Goal: Task Accomplishment & Management: Manage account settings

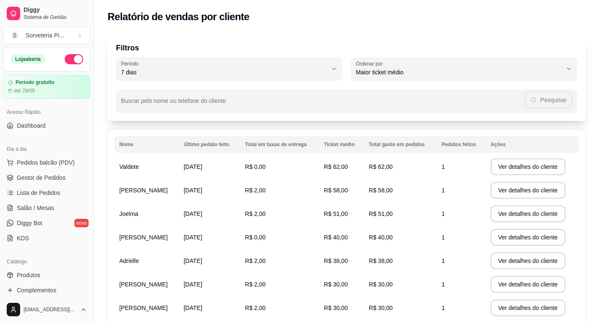
select select "7"
select select "HIGHEST_AVERAGE_TICKET"
click at [26, 126] on span "Dashboard" at bounding box center [31, 125] width 29 height 8
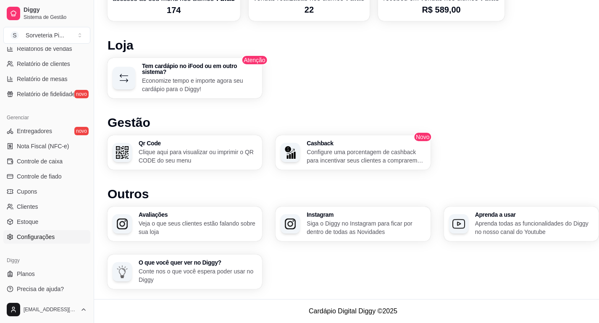
scroll to position [481, 0]
click at [26, 193] on span "Cupons" at bounding box center [27, 191] width 20 height 8
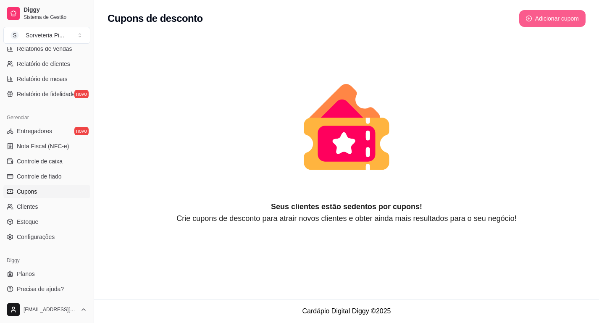
click at [538, 19] on button "Adicionar cupom" at bounding box center [552, 18] width 66 height 17
select select "FIXED_VALUE"
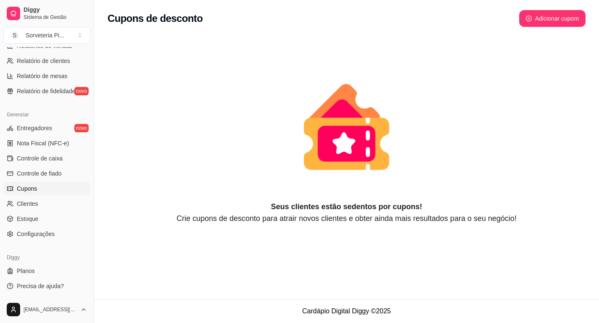
scroll to position [281, 0]
click at [25, 272] on span "Planos" at bounding box center [26, 271] width 18 height 8
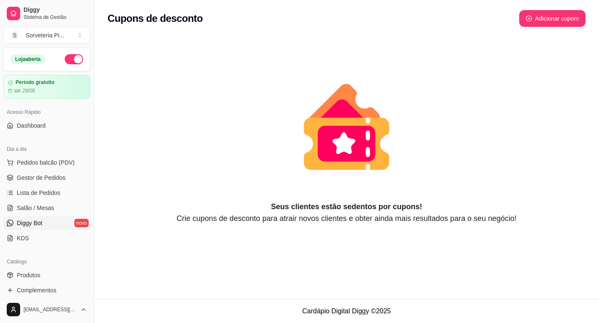
click at [32, 217] on link "Diggy Bot novo" at bounding box center [46, 222] width 87 height 13
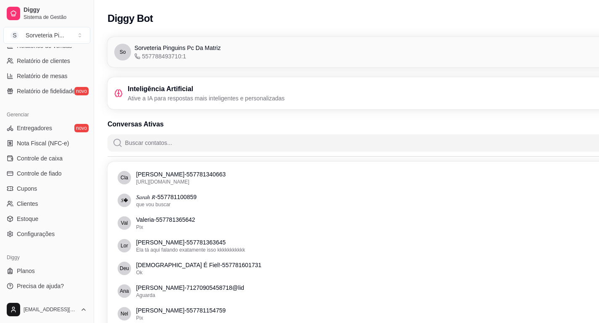
scroll to position [281, 0]
click at [39, 129] on span "Entregadores" at bounding box center [34, 128] width 35 height 8
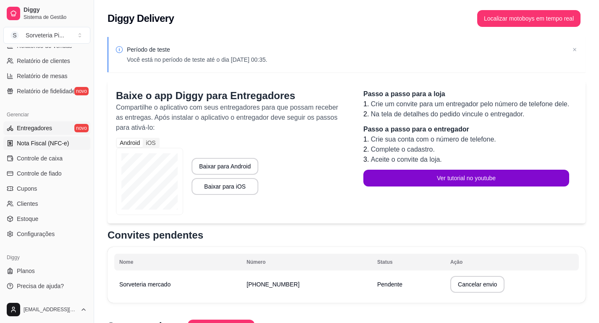
click at [39, 144] on span "Nota Fiscal (NFC-e)" at bounding box center [43, 143] width 52 height 8
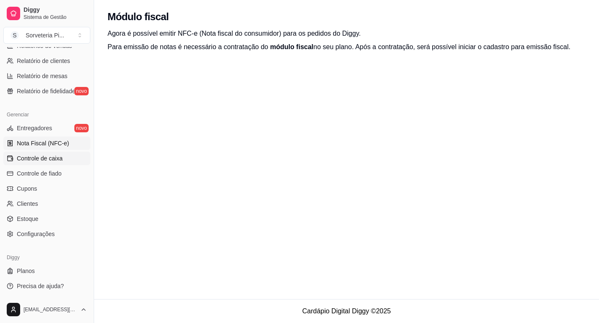
click at [42, 159] on span "Controle de caixa" at bounding box center [40, 158] width 46 height 8
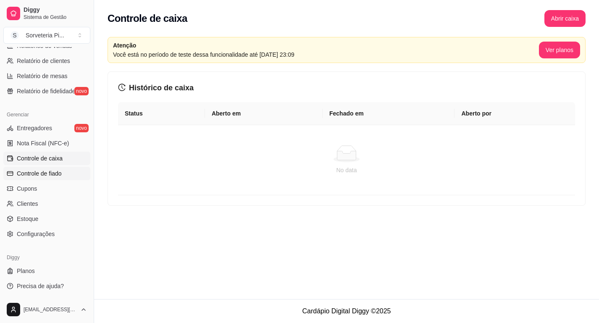
click at [45, 172] on span "Controle de fiado" at bounding box center [39, 173] width 45 height 8
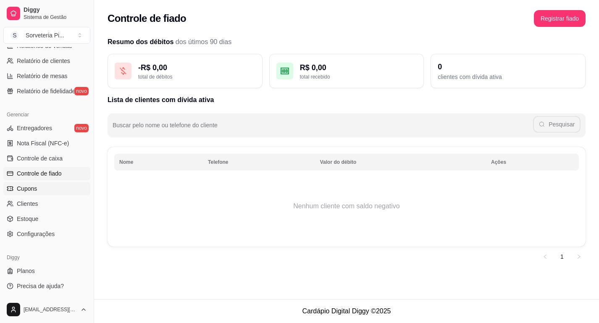
click at [43, 191] on link "Cupons" at bounding box center [46, 188] width 87 height 13
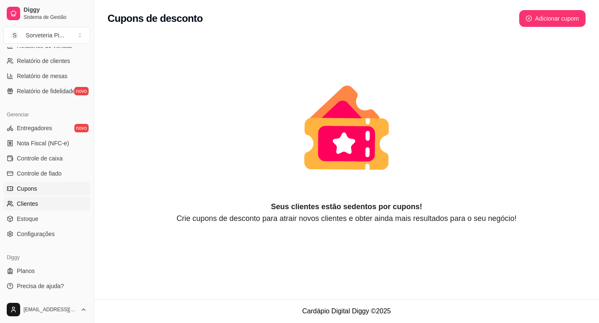
click at [38, 203] on span "Clientes" at bounding box center [27, 204] width 21 height 8
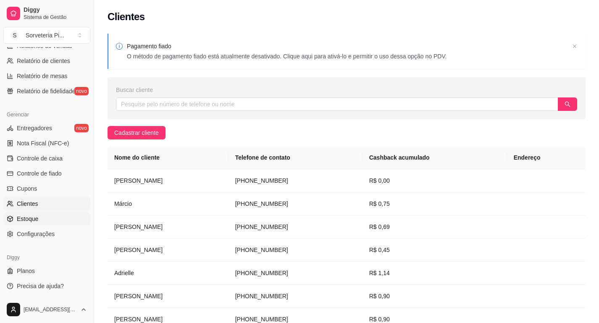
click at [32, 223] on span "Estoque" at bounding box center [27, 219] width 21 height 8
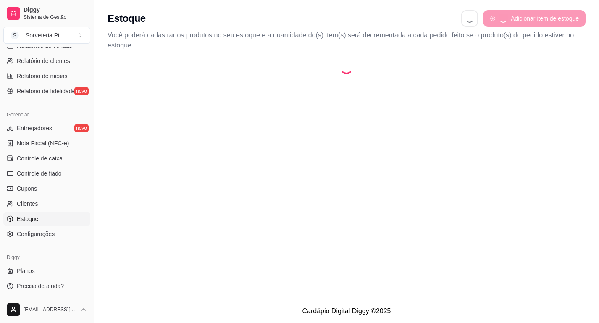
select select "QUANTITY_ORDER"
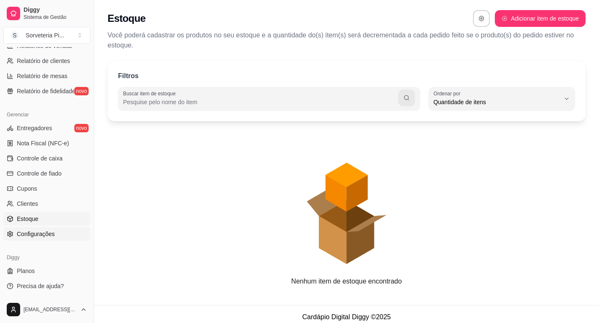
click at [34, 232] on span "Configurações" at bounding box center [36, 234] width 38 height 8
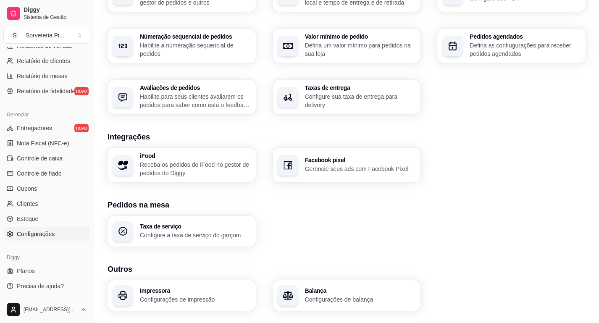
scroll to position [256, 0]
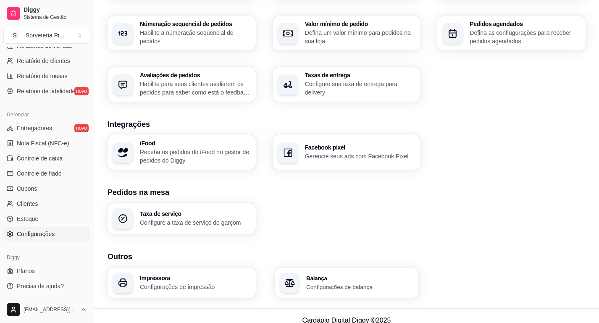
click at [322, 292] on div "Balança Configurações de balança" at bounding box center [347, 283] width 144 height 30
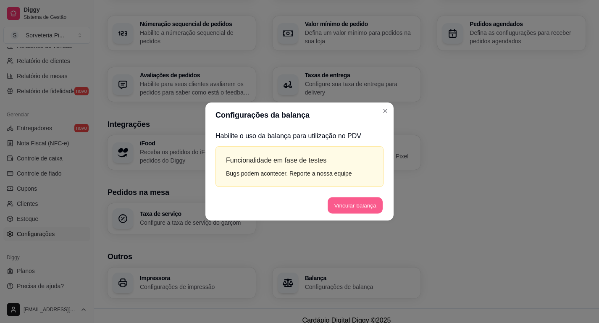
click at [334, 206] on button "Vincular balança" at bounding box center [355, 205] width 55 height 16
click at [334, 206] on button "Vincular balança" at bounding box center [355, 205] width 57 height 17
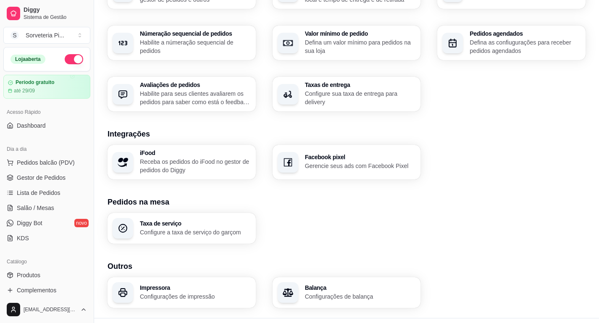
scroll to position [241, 0]
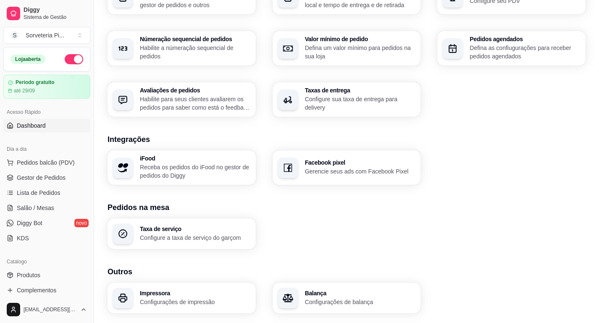
click at [41, 125] on span "Dashboard" at bounding box center [31, 125] width 29 height 8
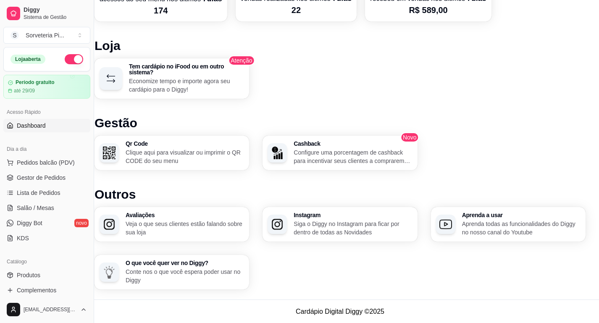
scroll to position [456, 13]
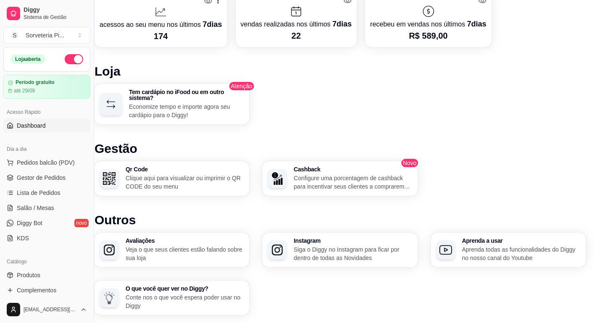
click at [357, 168] on h3 "Cashback" at bounding box center [353, 169] width 118 height 6
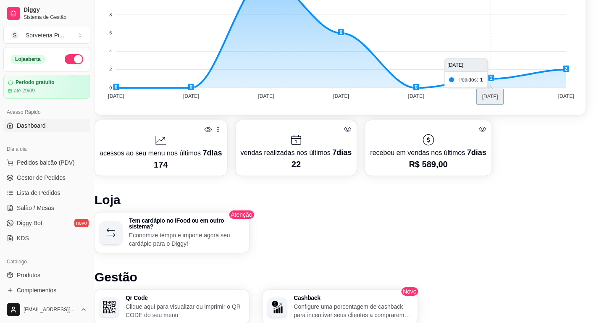
scroll to position [327, 13]
click at [226, 239] on p "Economize tempo e importe agora seu cardápio para o Diggy!" at bounding box center [187, 239] width 112 height 16
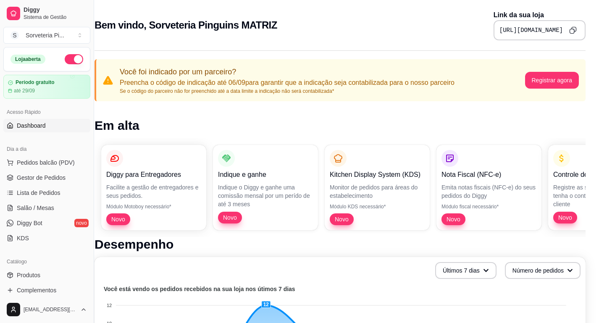
scroll to position [0, 13]
click at [43, 166] on span "Pedidos balcão (PDV)" at bounding box center [46, 162] width 58 height 8
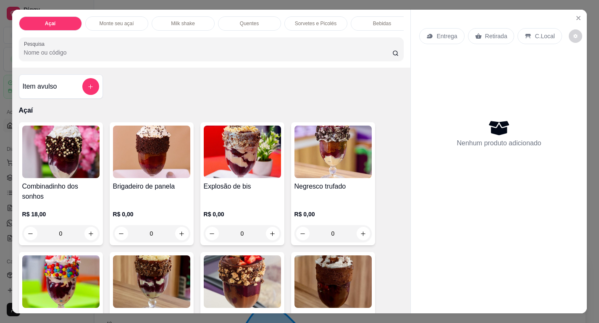
click at [92, 237] on div "0" at bounding box center [60, 233] width 77 height 17
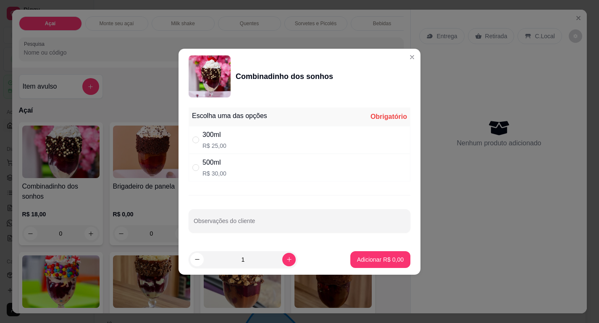
click at [242, 145] on div "300ml R$ 25,00" at bounding box center [300, 140] width 222 height 28
radio input "true"
click at [380, 262] on p "Adicionar R$ 25,00" at bounding box center [379, 259] width 50 height 8
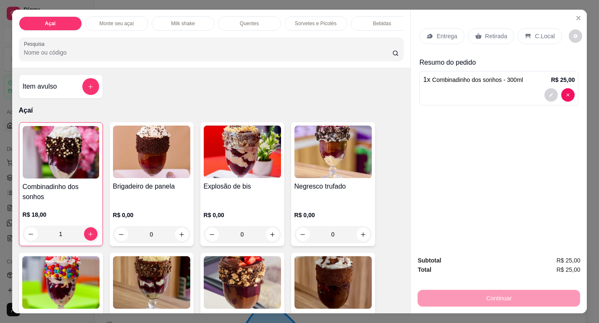
type input "1"
click at [486, 297] on div "Continuar" at bounding box center [499, 297] width 163 height 19
click at [447, 34] on p "Entrega" at bounding box center [446, 36] width 21 height 8
click at [481, 37] on icon at bounding box center [478, 36] width 7 height 7
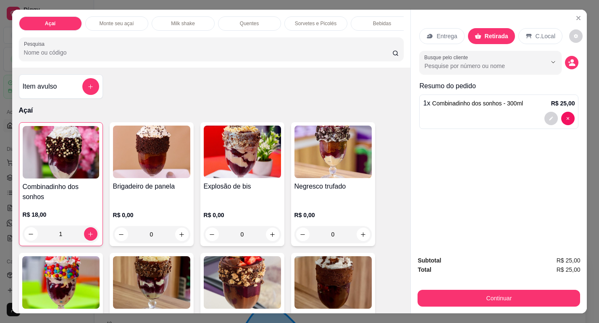
click at [534, 33] on div "C.Local" at bounding box center [540, 36] width 44 height 16
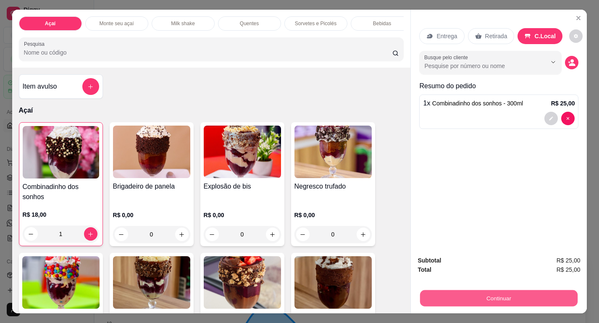
click at [494, 303] on button "Continuar" at bounding box center [499, 298] width 158 height 16
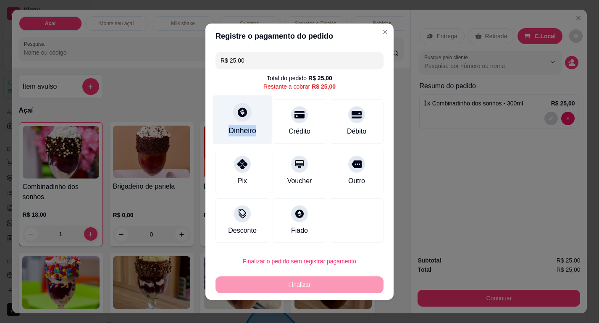
click at [255, 126] on div "Dinheiro" at bounding box center [242, 130] width 28 height 11
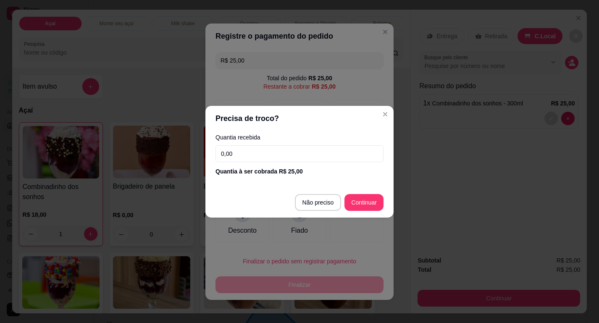
click at [305, 154] on input "0,00" at bounding box center [299, 153] width 168 height 17
type input "30,00"
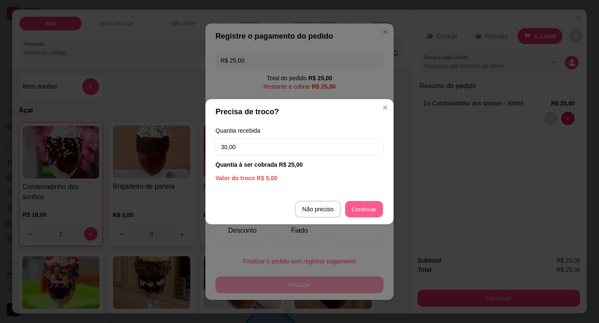
type input "R$ 0,00"
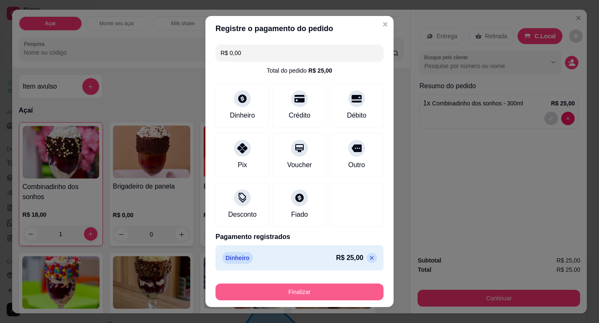
click at [335, 289] on button "Finalizar" at bounding box center [299, 292] width 168 height 17
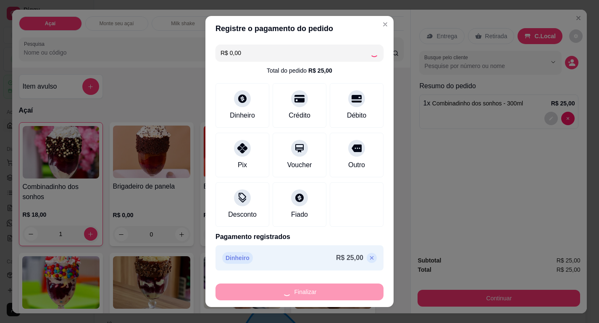
type input "0"
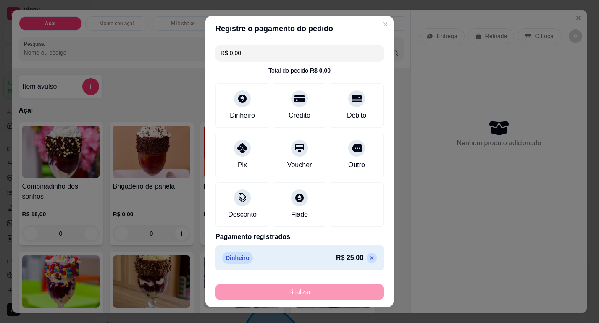
type input "-R$ 25,00"
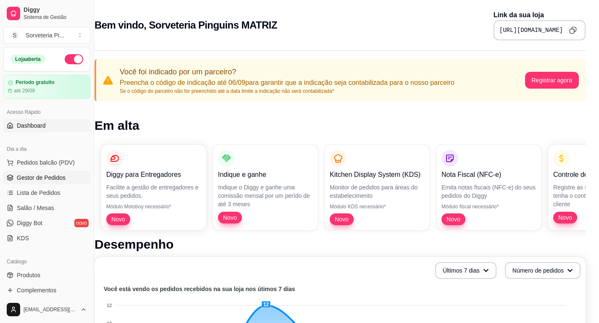
click at [44, 182] on link "Gestor de Pedidos" at bounding box center [46, 177] width 87 height 13
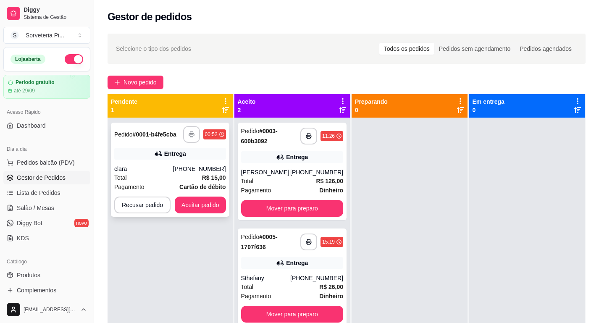
drag, startPoint x: 138, startPoint y: 162, endPoint x: 185, endPoint y: 153, distance: 47.4
click at [185, 153] on div "**********" at bounding box center [170, 170] width 118 height 94
click at [186, 173] on div "Total R$ 15,00" at bounding box center [170, 177] width 112 height 9
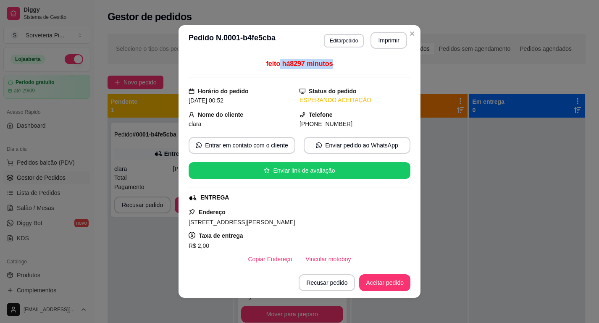
drag, startPoint x: 278, startPoint y: 64, endPoint x: 335, endPoint y: 70, distance: 57.8
click at [335, 71] on div "feito há 8297 minutos" at bounding box center [300, 68] width 222 height 19
click at [306, 207] on div "Endereço [GEOGRAPHIC_DATA][PERSON_NAME], sem número Taxa de entrega R$ 2,00 Cop…" at bounding box center [300, 237] width 222 height 60
click at [326, 280] on button "Recusar pedido" at bounding box center [326, 283] width 55 height 16
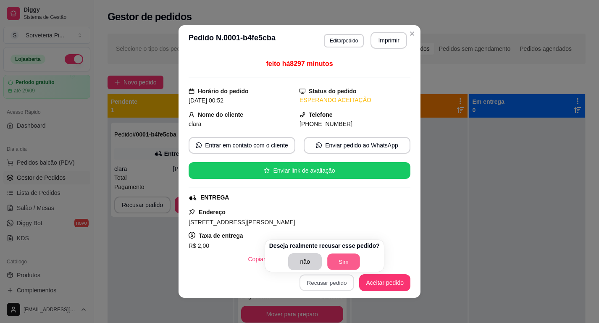
click at [344, 260] on button "Sim" at bounding box center [343, 262] width 33 height 16
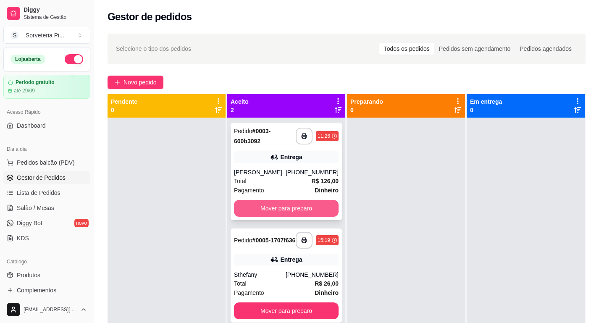
click at [278, 207] on button "Mover para preparo" at bounding box center [286, 208] width 105 height 17
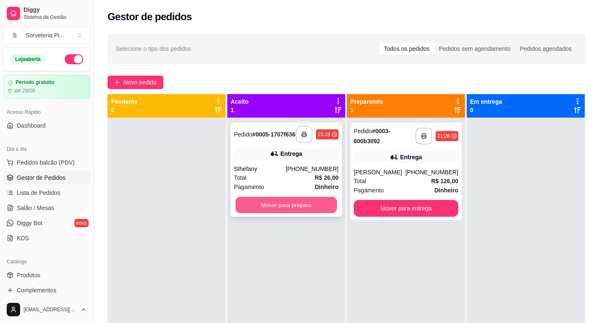
click at [279, 207] on button "Mover para preparo" at bounding box center [287, 205] width 102 height 16
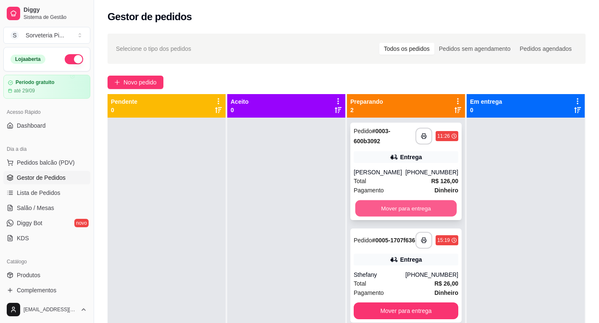
click at [385, 215] on button "Mover para entrega" at bounding box center [406, 208] width 102 height 16
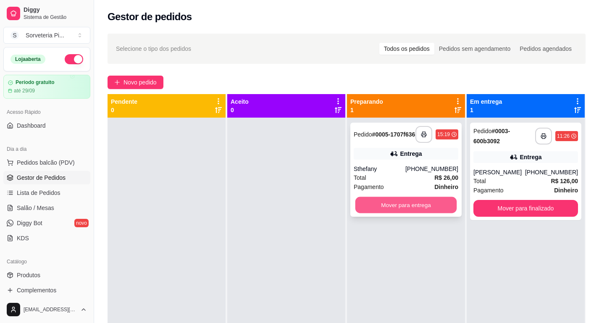
click at [385, 213] on button "Mover para entrega" at bounding box center [406, 205] width 102 height 16
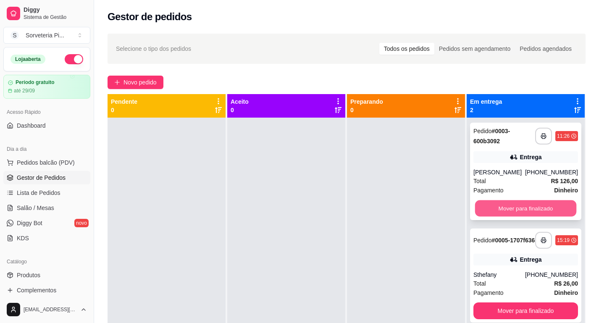
click at [527, 204] on button "Mover para finalizado" at bounding box center [526, 208] width 102 height 16
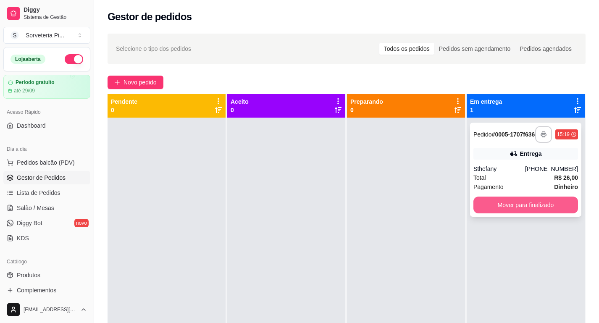
click at [528, 206] on button "Mover para finalizado" at bounding box center [525, 205] width 105 height 17
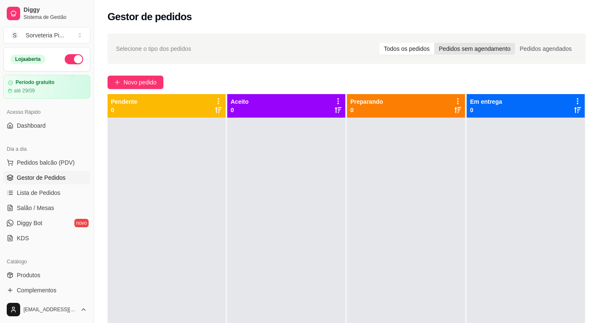
click at [473, 52] on div "Pedidos sem agendamento" at bounding box center [474, 49] width 81 height 12
click at [434, 43] on input "Pedidos sem agendamento" at bounding box center [434, 43] width 0 height 0
click at [407, 45] on div "Todos os pedidos" at bounding box center [406, 49] width 55 height 12
click at [379, 43] on input "Todos os pedidos" at bounding box center [379, 43] width 0 height 0
click at [42, 193] on span "Lista de Pedidos" at bounding box center [39, 193] width 44 height 8
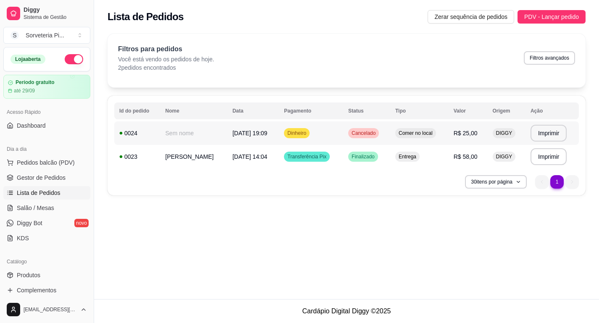
click at [203, 134] on td "Sem nome" at bounding box center [193, 133] width 67 height 24
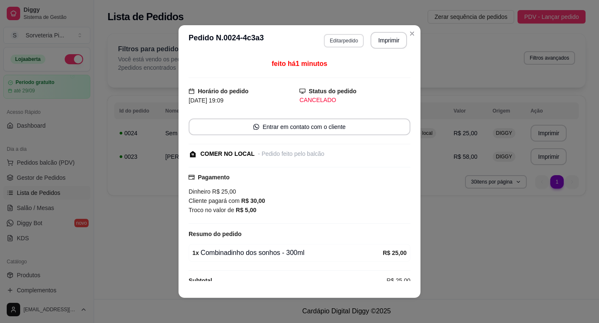
click at [332, 41] on button "Editar pedido" at bounding box center [344, 40] width 40 height 13
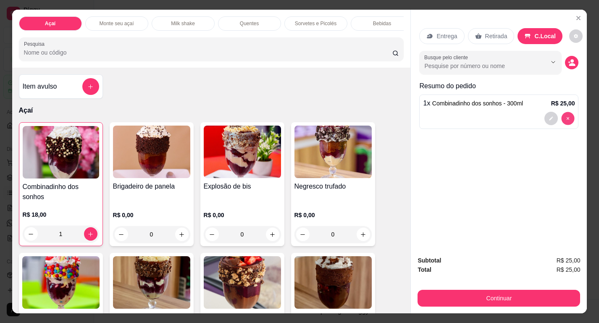
type input "0"
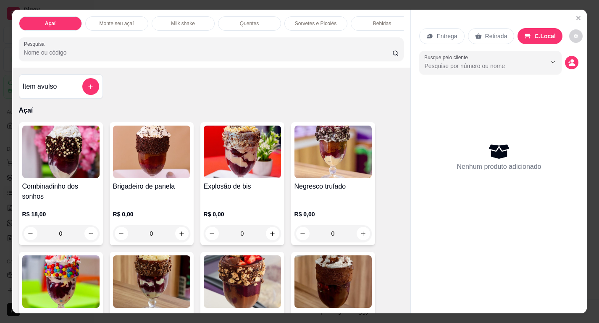
click at [538, 41] on div "C.Local" at bounding box center [539, 36] width 45 height 16
click at [578, 18] on icon "Close" at bounding box center [578, 17] width 3 height 3
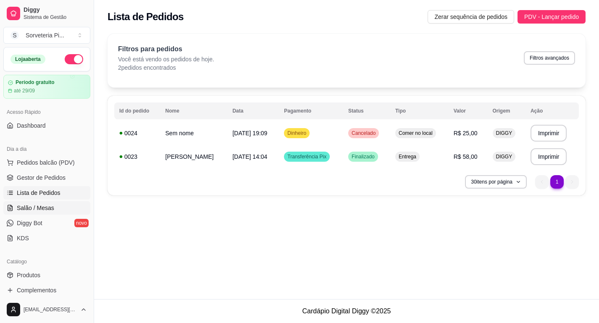
click at [41, 204] on span "Salão / Mesas" at bounding box center [35, 208] width 37 height 8
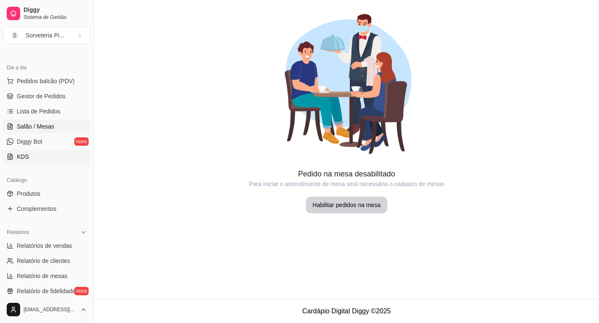
scroll to position [84, 0]
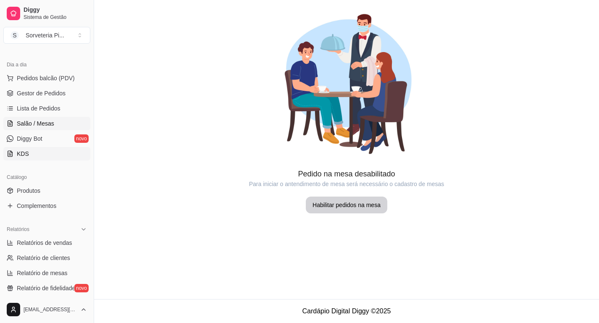
click at [36, 149] on link "KDS" at bounding box center [46, 153] width 87 height 13
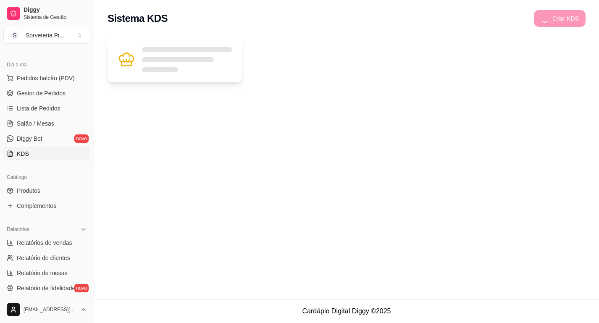
click at [180, 80] on div at bounding box center [175, 59] width 134 height 45
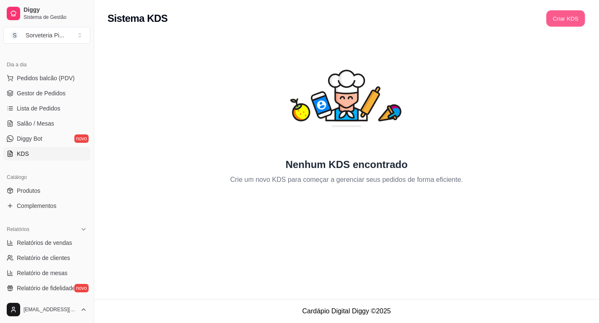
click at [562, 20] on button "Criar KDS" at bounding box center [565, 19] width 39 height 16
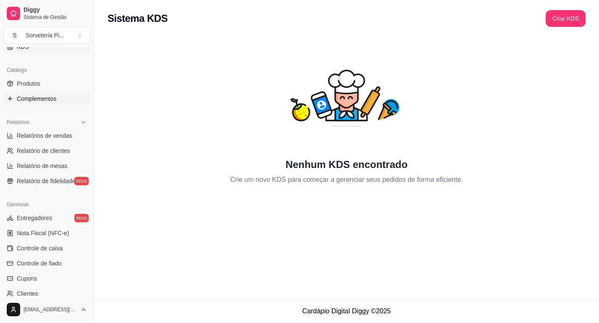
scroll to position [200, 0]
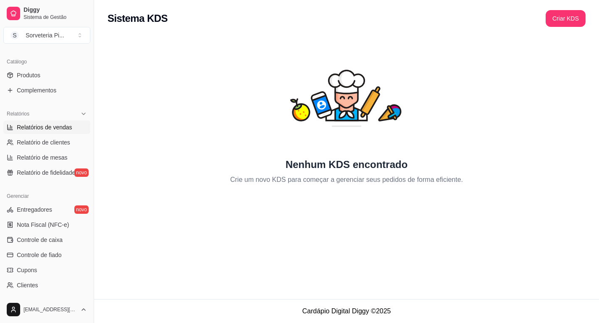
click at [39, 128] on span "Relatórios de vendas" at bounding box center [44, 127] width 55 height 8
select select "ALL"
select select "0"
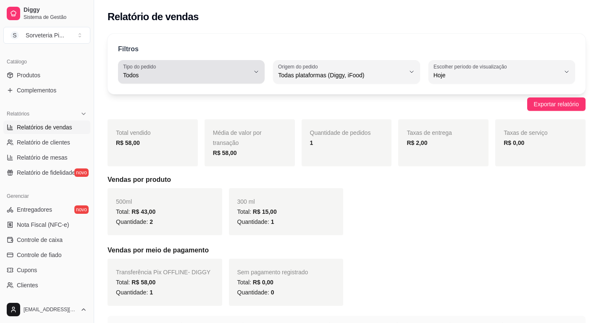
click at [202, 65] on div "Todos" at bounding box center [186, 71] width 126 height 17
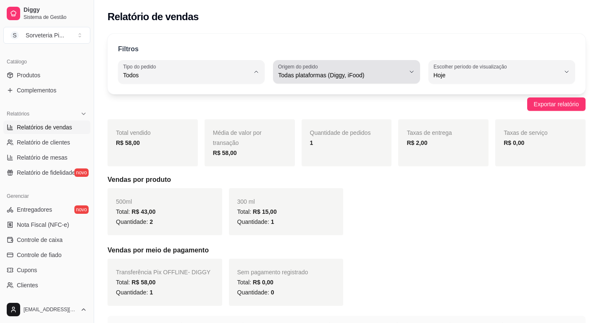
click at [317, 71] on span "Todas plataformas (Diggy, iFood)" at bounding box center [341, 75] width 126 height 8
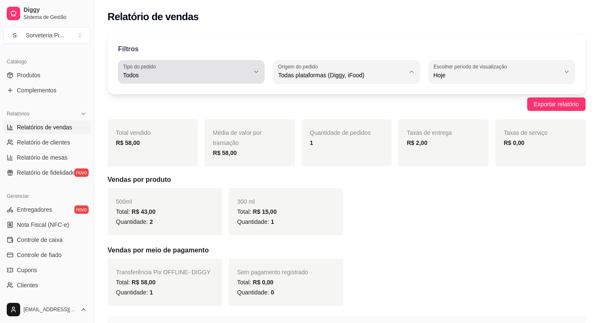
click at [251, 77] on button "Tipo do pedido Todos" at bounding box center [191, 72] width 147 height 24
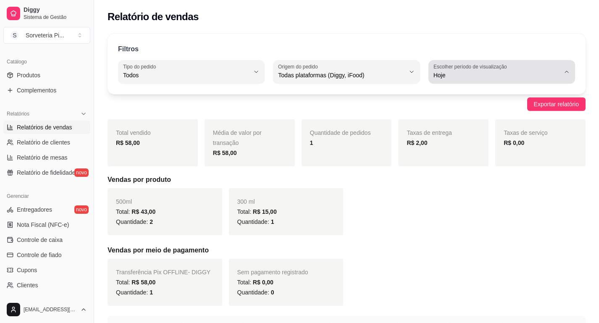
click at [491, 67] on label "Escolher período de visualização" at bounding box center [471, 66] width 76 height 7
click at [441, 168] on span "45 dias" at bounding box center [498, 164] width 120 height 8
type input "45"
select select "45"
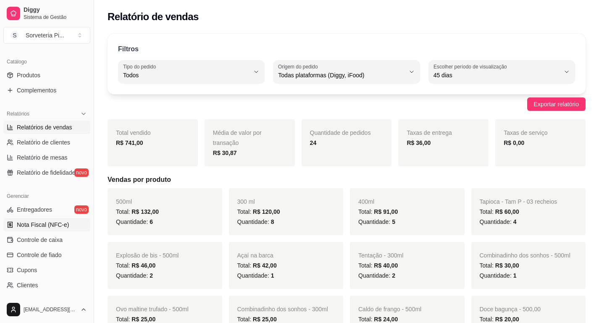
click at [44, 226] on span "Nota Fiscal (NFC-e)" at bounding box center [43, 225] width 52 height 8
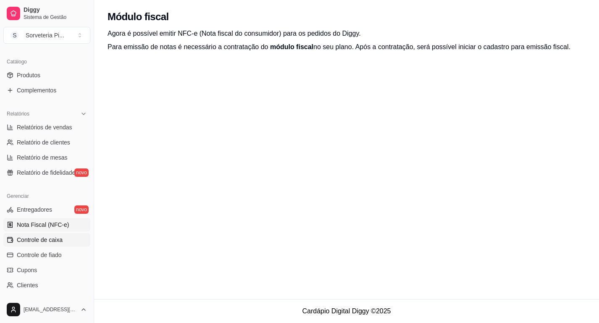
click at [42, 241] on span "Controle de caixa" at bounding box center [40, 240] width 46 height 8
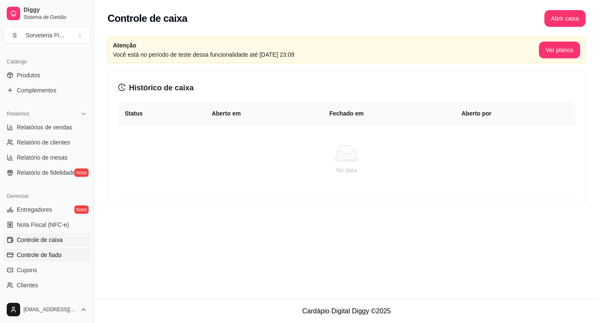
click at [44, 259] on span "Controle de fiado" at bounding box center [39, 255] width 45 height 8
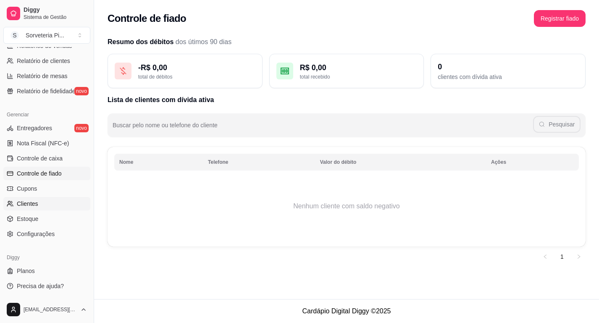
scroll to position [281, 0]
click at [36, 189] on span "Cupons" at bounding box center [27, 188] width 20 height 8
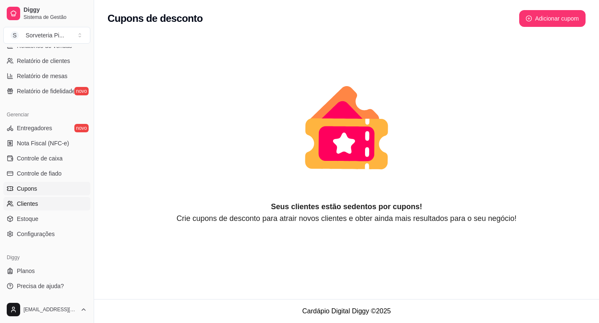
click at [34, 204] on span "Clientes" at bounding box center [27, 204] width 21 height 8
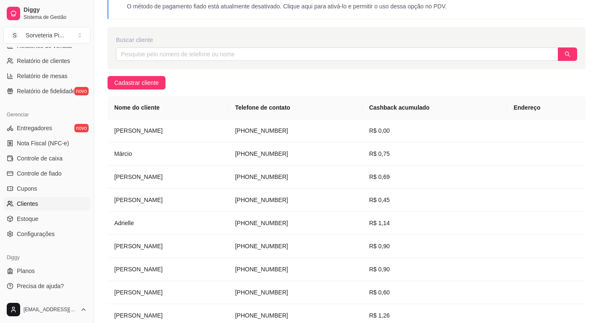
scroll to position [51, 0]
click at [32, 222] on span "Estoque" at bounding box center [27, 219] width 21 height 8
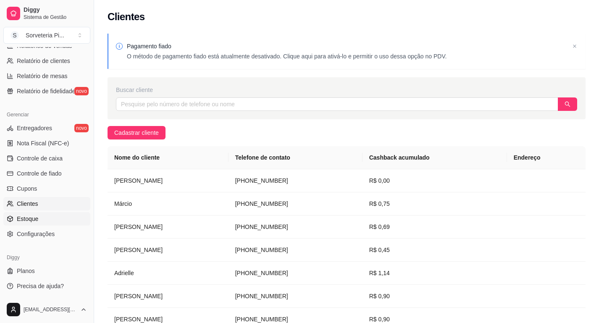
select select "QUANTITY_ORDER"
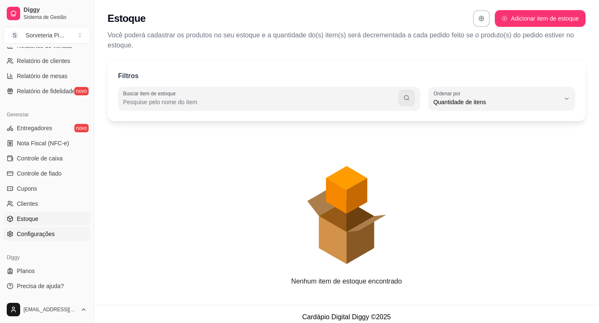
click at [36, 234] on span "Configurações" at bounding box center [36, 234] width 38 height 8
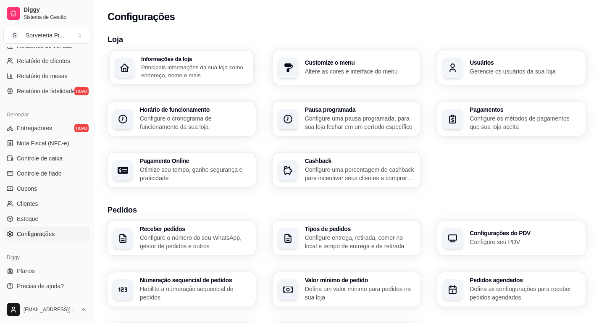
click at [162, 76] on p "Principais informações da sua loja como endereço, nome e mais" at bounding box center [195, 71] width 108 height 16
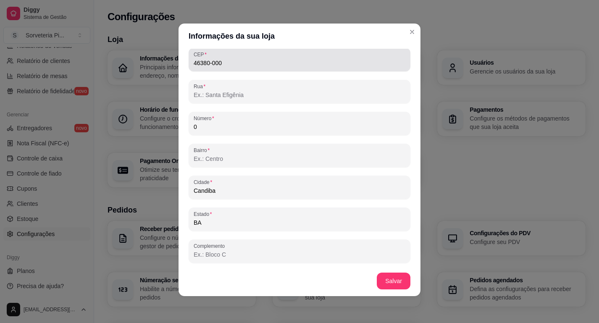
scroll to position [2, 0]
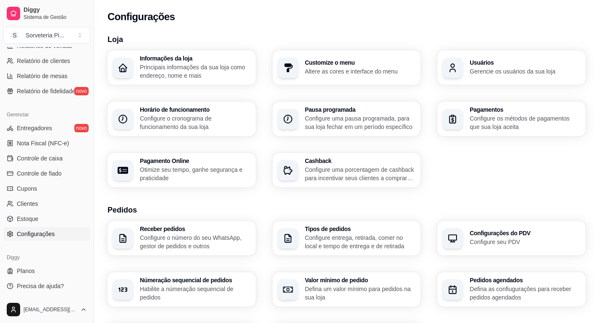
click at [462, 65] on div "button" at bounding box center [452, 68] width 21 height 21
click at [472, 116] on p "Configure os métodos de pagamentos que sua loja aceita" at bounding box center [525, 122] width 111 height 17
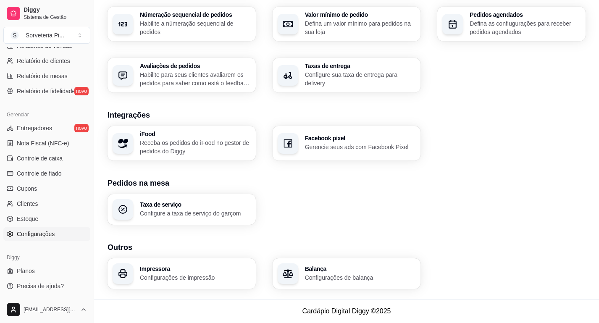
scroll to position [265, 0]
click at [200, 207] on h3 "Taxa de serviço" at bounding box center [195, 205] width 108 height 6
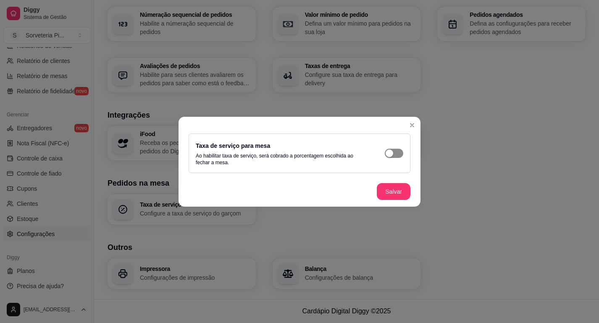
click at [396, 153] on span "button" at bounding box center [394, 153] width 18 height 9
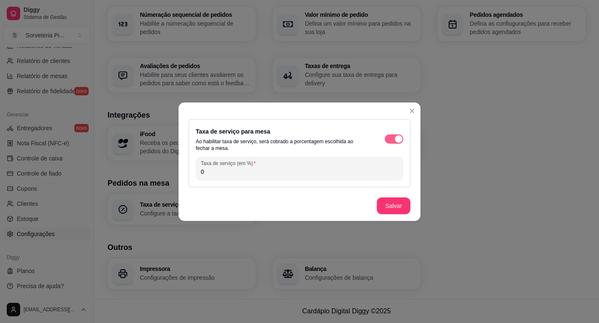
click at [392, 137] on span "button" at bounding box center [394, 138] width 18 height 9
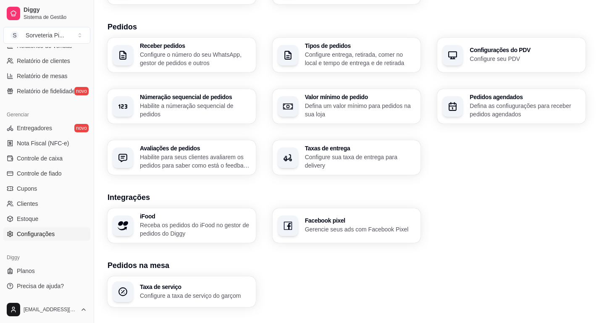
scroll to position [182, 0]
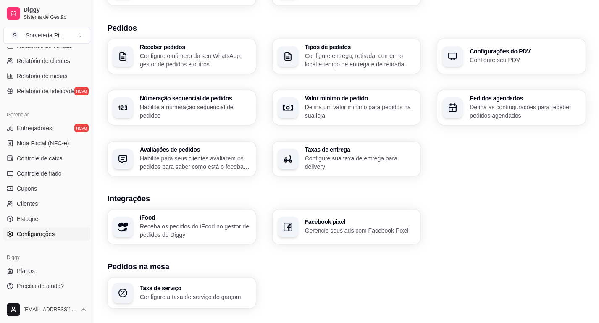
click at [490, 108] on p "Defina as confiugurações para receber pedidos agendados" at bounding box center [525, 111] width 111 height 17
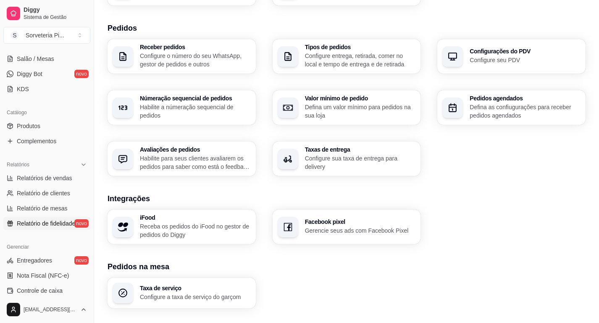
scroll to position [150, 0]
click at [24, 71] on span "Diggy Bot" at bounding box center [30, 72] width 26 height 8
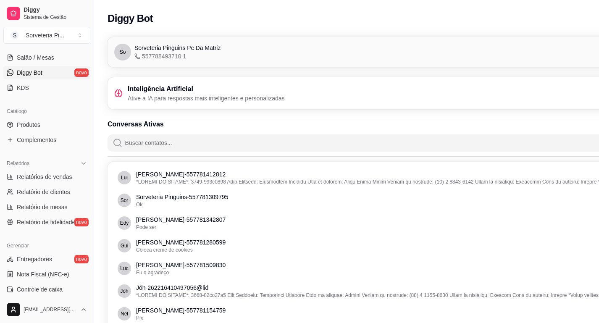
click at [319, 97] on div "Inteligência Artificial Ative a IA para respostas mais inteligentes e personali…" at bounding box center [393, 93] width 559 height 18
click at [190, 99] on p "Ative a IA para respostas mais inteligentes e personalizadas" at bounding box center [206, 98] width 157 height 8
click at [271, 37] on div "So Sorveteria Pinguins Pc Da Matriz 557788493710:1 Conectado" at bounding box center [394, 52] width 572 height 30
click at [168, 98] on p "Ative a IA para respostas mais inteligentes e personalizadas" at bounding box center [206, 98] width 157 height 8
click at [115, 91] on icon at bounding box center [118, 93] width 8 height 8
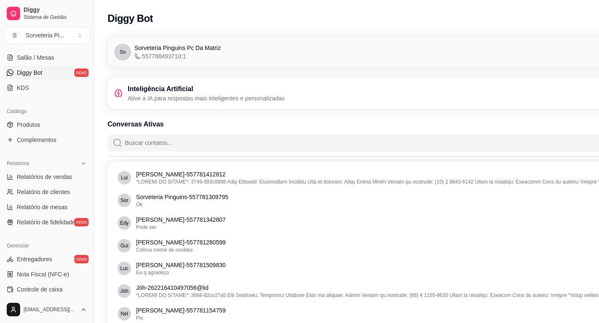
click at [154, 95] on p "Ative a IA para respostas mais inteligentes e personalizadas" at bounding box center [206, 98] width 157 height 8
click at [135, 21] on h2 "Diggy Bot" at bounding box center [130, 18] width 45 height 13
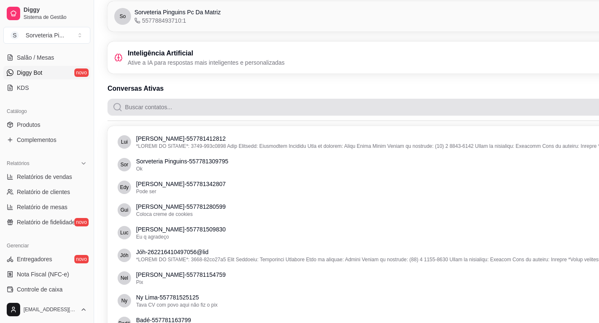
scroll to position [37, 0]
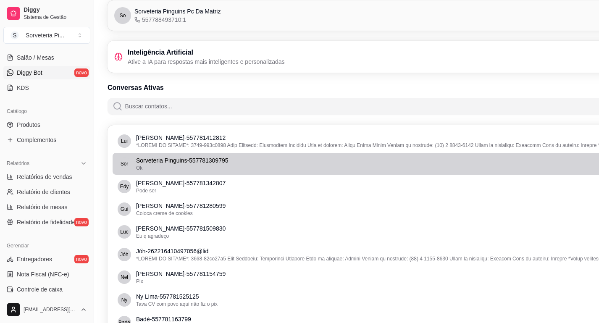
click at [185, 169] on div "Ok" at bounding box center [394, 168] width 517 height 7
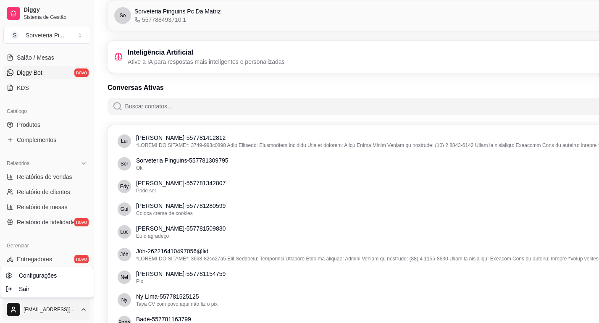
click at [49, 286] on html "Diggy Sistema de Gestão S Sorveteria Pi ... Loja aberta Período gratuito até 29…" at bounding box center [299, 124] width 599 height 323
click at [46, 275] on span "Configurações" at bounding box center [38, 275] width 38 height 8
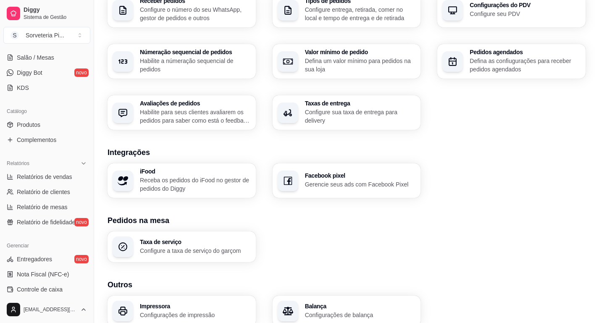
scroll to position [231, 0]
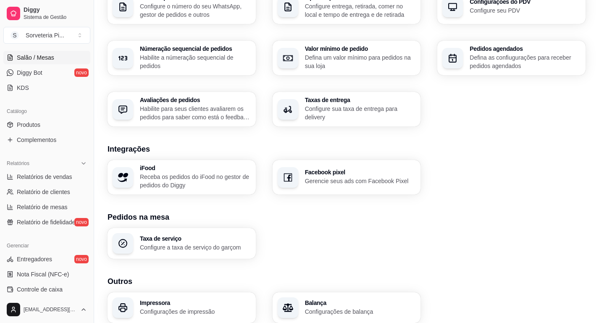
click at [26, 60] on span "Salão / Mesas" at bounding box center [35, 57] width 37 height 8
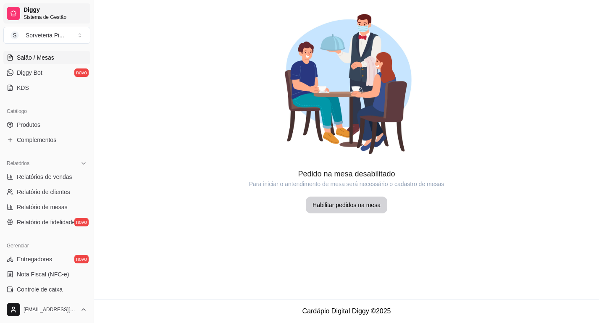
click at [20, 12] on div at bounding box center [13, 13] width 13 height 13
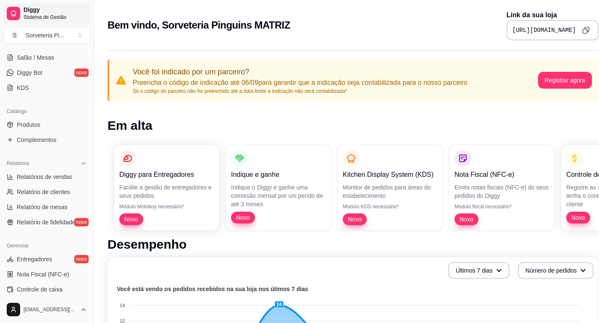
click at [20, 12] on div at bounding box center [13, 13] width 13 height 13
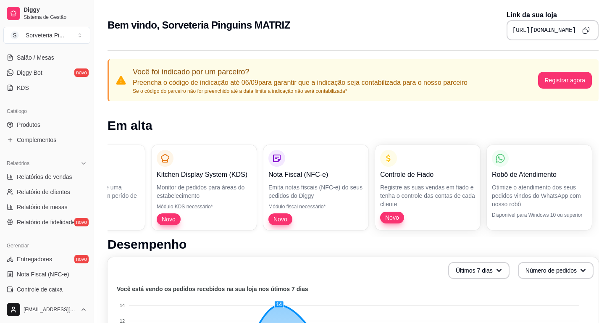
scroll to position [0, 190]
click at [510, 198] on p "Otimize o atendimento dos seus pedidos vindos do WhatsApp com nosso robô" at bounding box center [539, 195] width 95 height 25
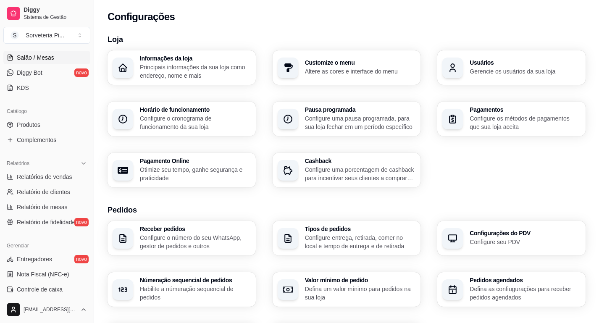
click at [44, 58] on span "Salão / Mesas" at bounding box center [35, 57] width 37 height 8
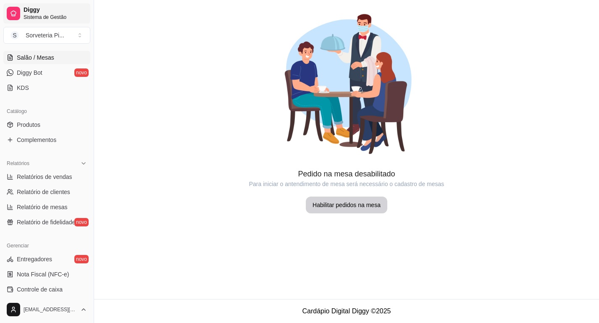
click at [36, 11] on span "Diggy" at bounding box center [55, 10] width 63 height 8
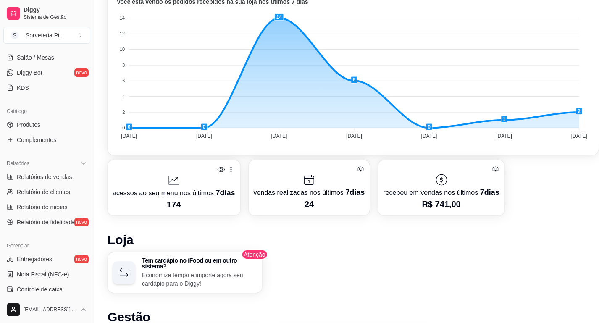
scroll to position [289, 0]
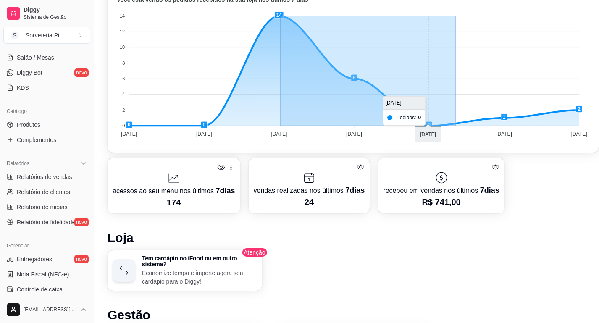
drag, startPoint x: 281, startPoint y: 17, endPoint x: 459, endPoint y: 51, distance: 181.7
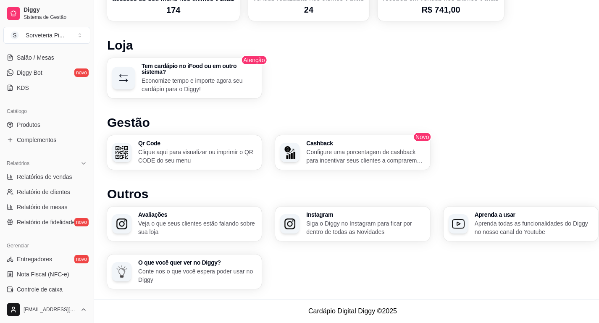
scroll to position [481, 0]
click at [173, 160] on p "Clique aqui para visualizar ou imprimir o QR CODE do seu menu" at bounding box center [196, 156] width 115 height 16
click at [202, 221] on p "Veja o que seus clientes estão falando sobre sua loja" at bounding box center [197, 228] width 118 height 17
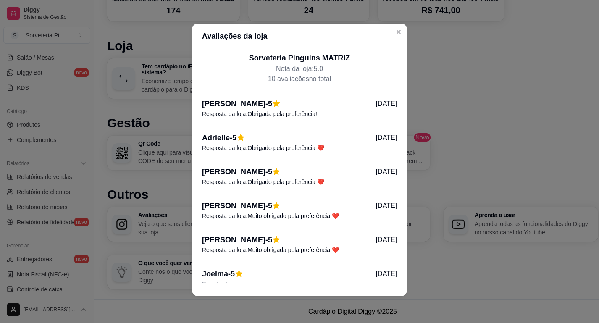
scroll to position [0, 0]
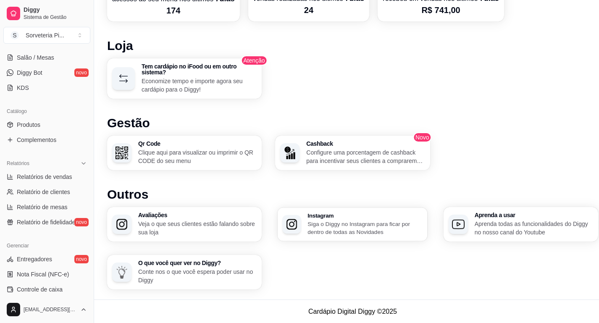
click at [321, 226] on p "Siga o Diggy no Instagram para ficar por dentro de todas as Novidades" at bounding box center [365, 228] width 115 height 16
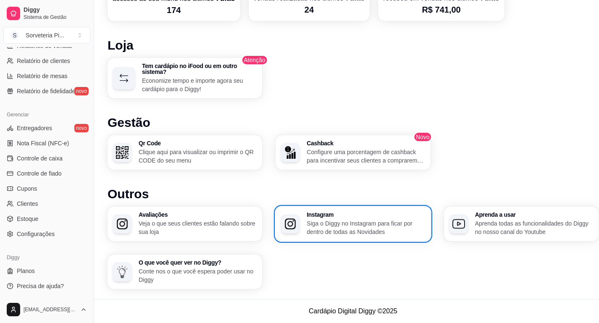
scroll to position [481, 0]
click at [34, 278] on ul "Planos Precisa de ajuda?" at bounding box center [46, 278] width 87 height 29
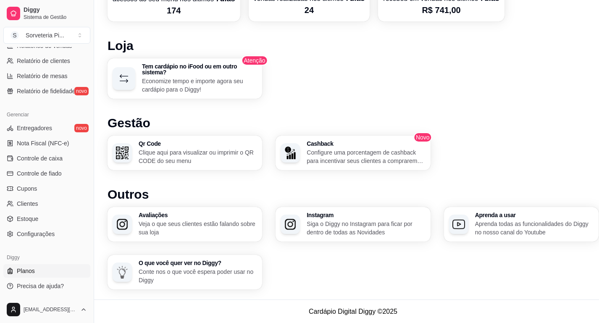
click at [32, 274] on span "Planos" at bounding box center [26, 271] width 18 height 8
click at [27, 231] on span "Configurações" at bounding box center [36, 234] width 38 height 8
click at [25, 231] on span "Configurações" at bounding box center [36, 234] width 38 height 8
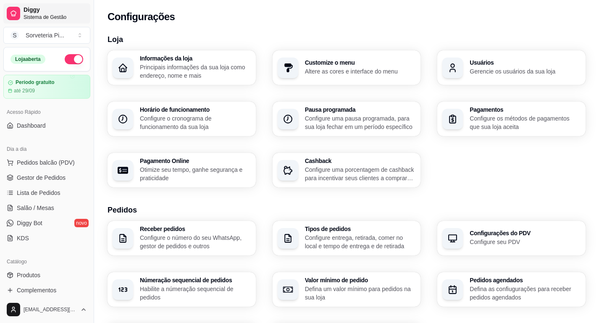
click at [29, 19] on span "Sistema de Gestão" at bounding box center [55, 17] width 63 height 7
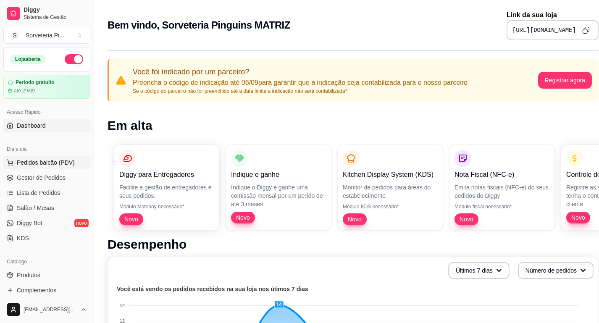
click at [31, 163] on span "Pedidos balcão (PDV)" at bounding box center [46, 162] width 58 height 8
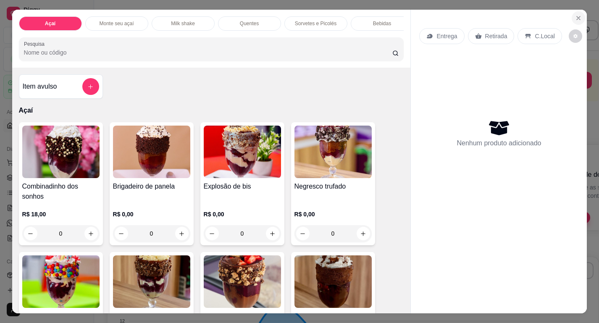
click at [576, 19] on icon "Close" at bounding box center [578, 18] width 7 height 7
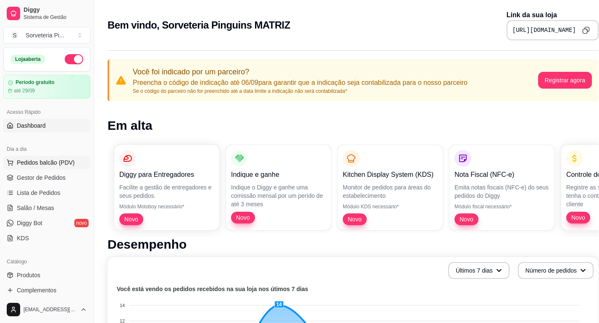
click at [34, 158] on button "Pedidos balcão (PDV)" at bounding box center [46, 162] width 87 height 13
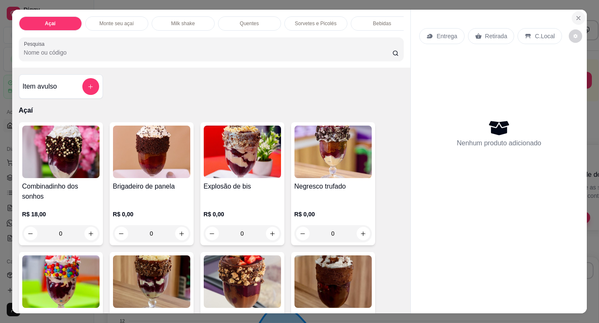
click at [578, 19] on icon "Close" at bounding box center [578, 17] width 3 height 3
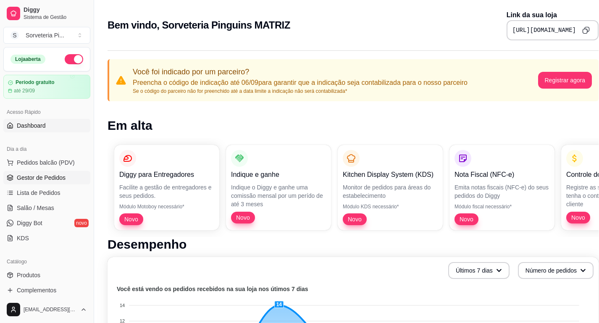
click at [37, 177] on span "Gestor de Pedidos" at bounding box center [41, 177] width 49 height 8
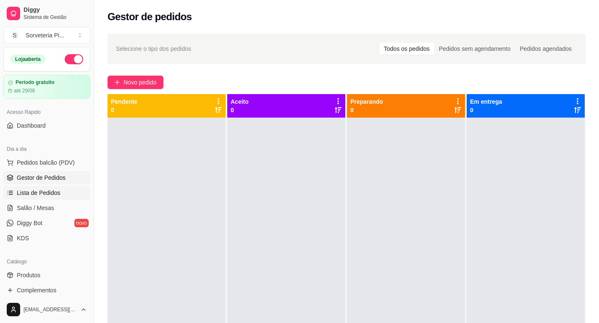
click at [34, 194] on span "Lista de Pedidos" at bounding box center [39, 193] width 44 height 8
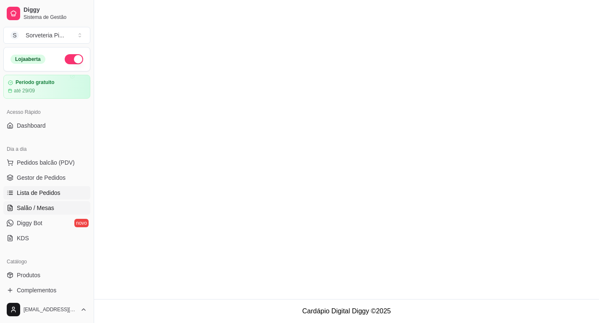
click at [35, 210] on span "Salão / Mesas" at bounding box center [35, 208] width 37 height 8
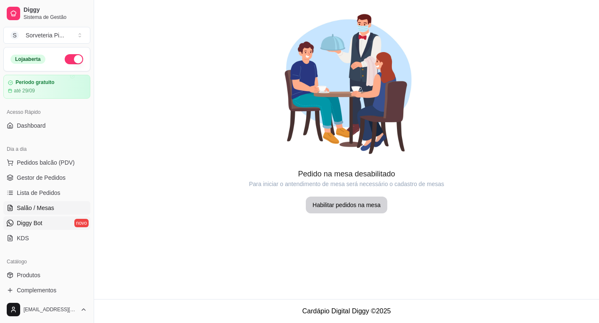
click at [35, 223] on span "Diggy Bot" at bounding box center [30, 223] width 26 height 8
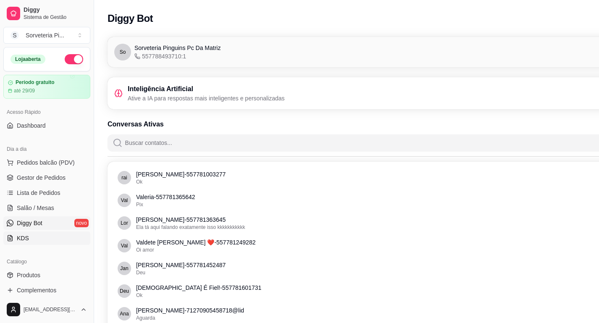
click at [17, 237] on span "KDS" at bounding box center [23, 238] width 12 height 8
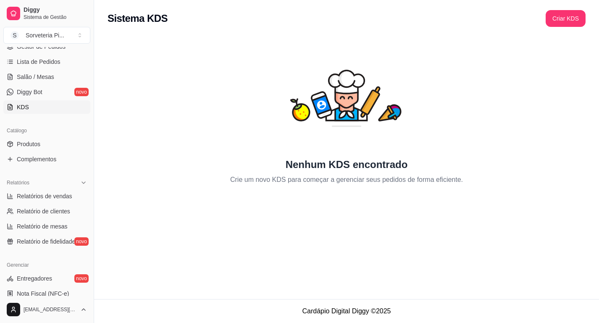
scroll to position [163, 0]
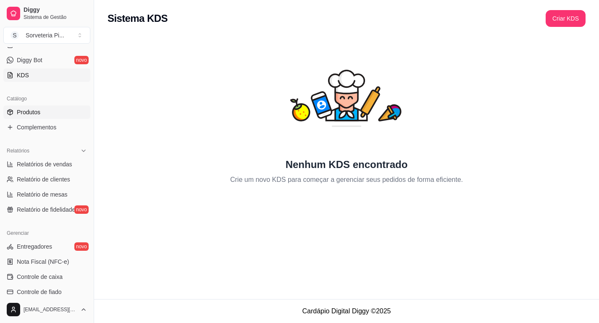
click at [42, 112] on link "Produtos" at bounding box center [46, 111] width 87 height 13
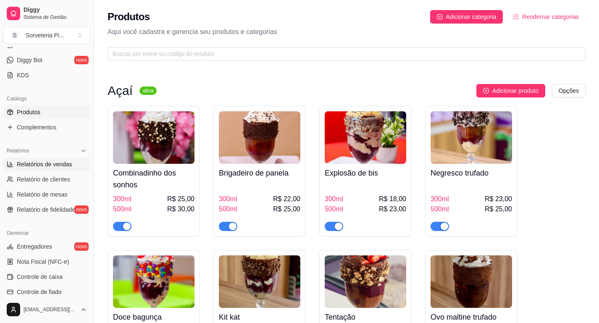
click at [37, 165] on span "Relatórios de vendas" at bounding box center [44, 164] width 55 height 8
select select "ALL"
select select "0"
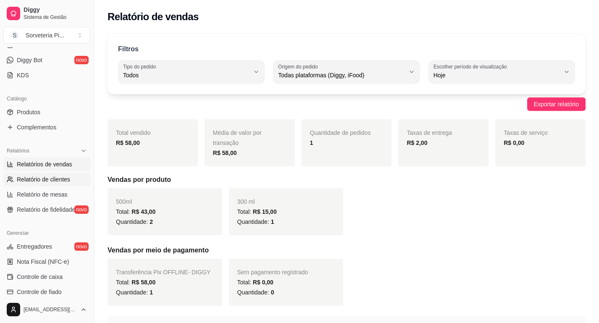
click at [40, 174] on link "Relatório de clientes" at bounding box center [46, 179] width 87 height 13
select select "30"
select select "HIGHEST_TOTAL_SPENT_WITH_ORDERS"
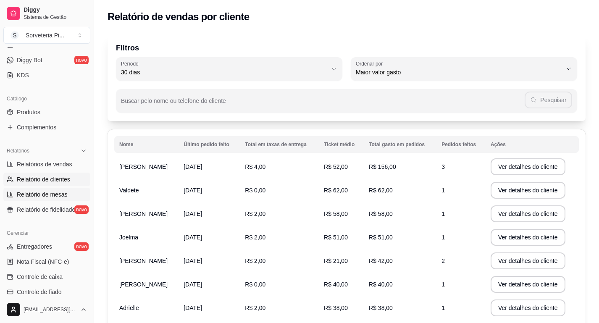
click at [41, 196] on span "Relatório de mesas" at bounding box center [42, 194] width 51 height 8
select select "TOTAL_OF_ORDERS"
select select "7"
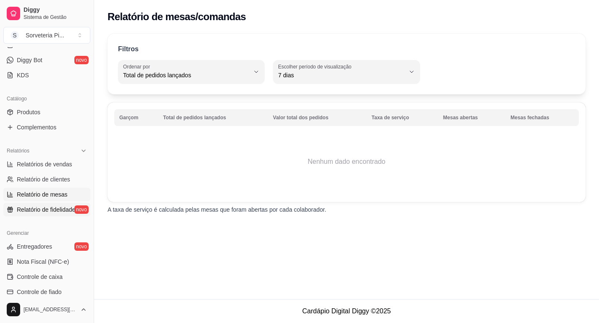
click at [44, 212] on span "Relatório de fidelidade" at bounding box center [46, 209] width 58 height 8
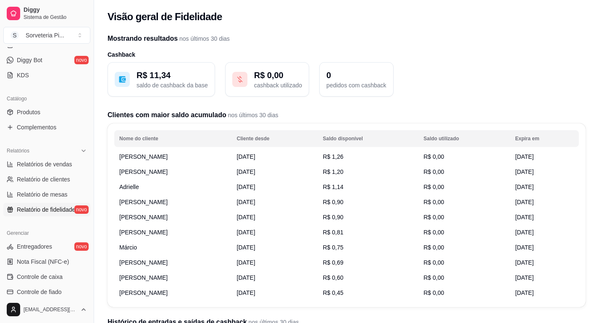
click at [139, 76] on p "R$ 11,34" at bounding box center [172, 75] width 71 height 12
click at [171, 86] on p "saldo de cashback da base" at bounding box center [172, 85] width 71 height 8
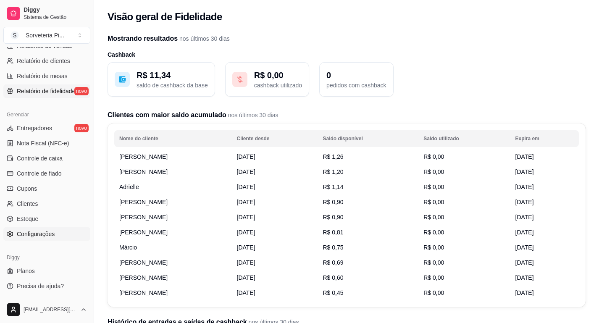
scroll to position [281, 0]
click at [55, 190] on link "Cupons" at bounding box center [46, 188] width 87 height 13
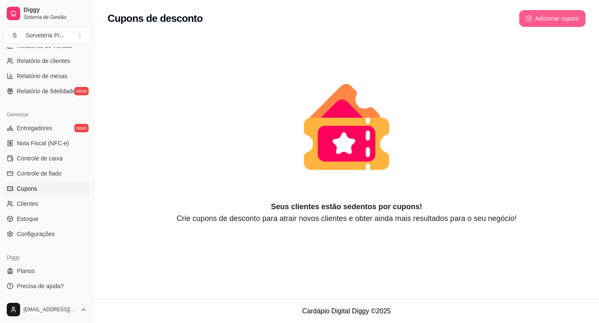
click at [538, 16] on button "Adicionar cupom" at bounding box center [552, 18] width 66 height 17
select select "FIXED_VALUE"
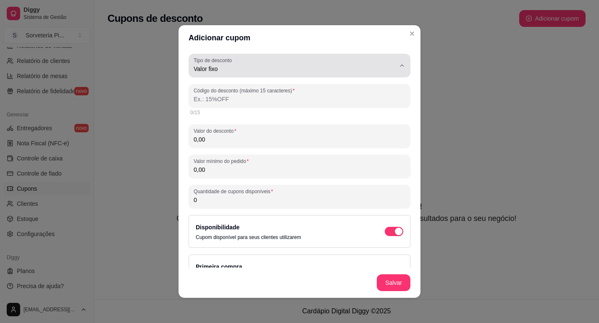
click at [333, 66] on span "Valor fixo" at bounding box center [295, 69] width 202 height 8
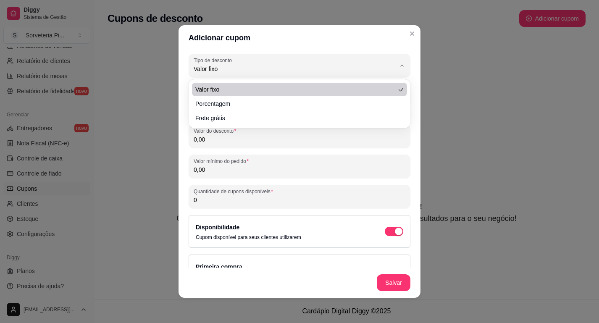
click at [430, 86] on div "Adicionar cupom FIXED_VALUE Tipo de desconto Valor fixo Porcentagem Frete gráti…" at bounding box center [299, 161] width 599 height 323
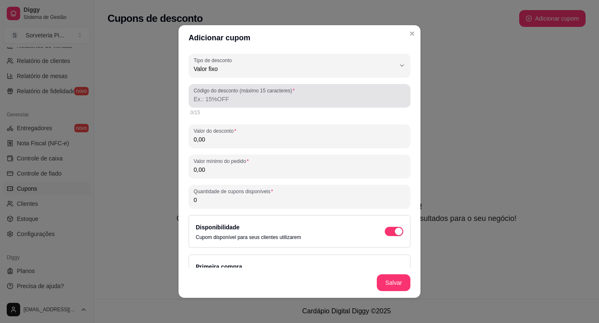
click at [257, 104] on div "Código do desconto (máximo 15 caracteres)" at bounding box center [300, 96] width 222 height 24
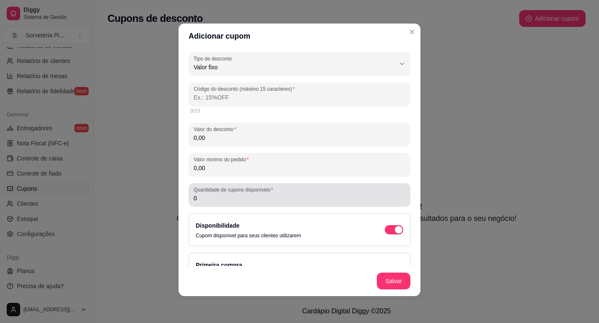
scroll to position [2, 0]
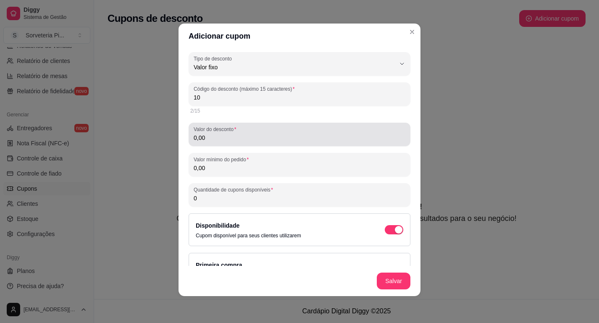
click at [262, 134] on input "0,00" at bounding box center [300, 138] width 212 height 8
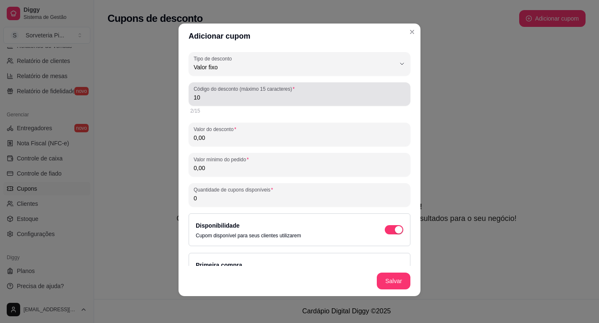
click at [211, 95] on input "10" at bounding box center [300, 97] width 212 height 8
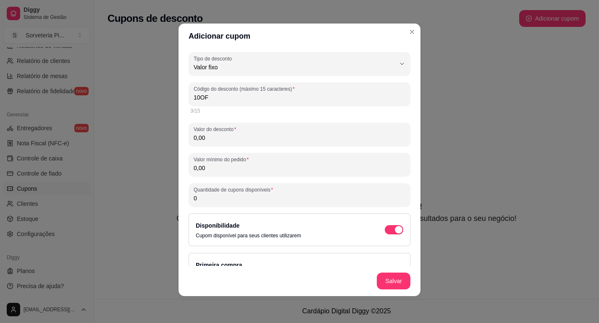
type input "10OFF"
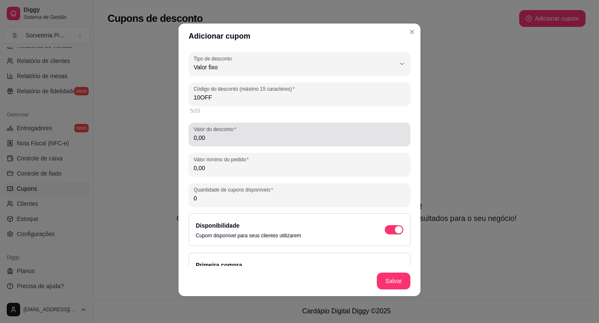
click at [205, 144] on div "Valor do desconto 0,00" at bounding box center [300, 135] width 222 height 24
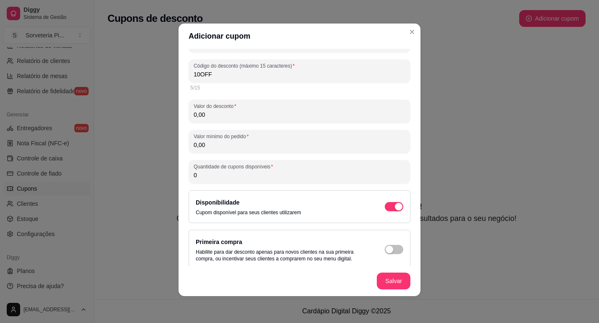
scroll to position [28, 0]
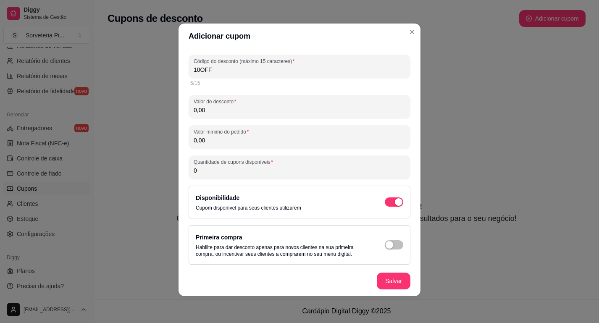
click at [231, 142] on input "0,00" at bounding box center [300, 140] width 212 height 8
click at [218, 108] on input "0,00" at bounding box center [300, 110] width 212 height 8
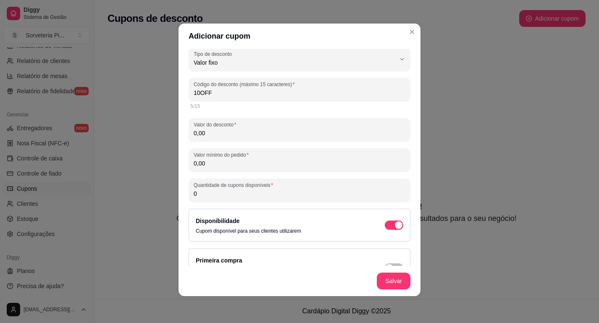
scroll to position [7, 0]
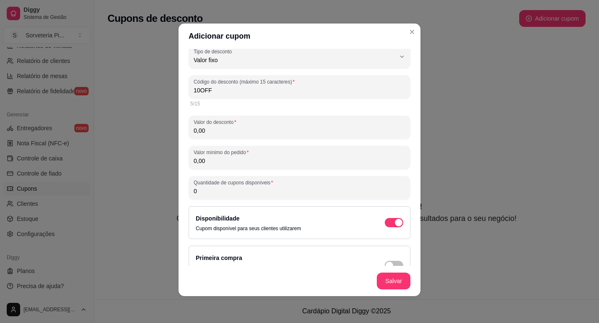
type input "0,01"
click at [216, 91] on input "10OFF" at bounding box center [300, 90] width 212 height 8
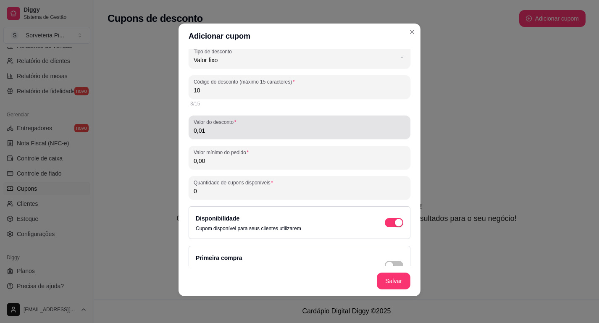
type input "1"
type input "10OFF"
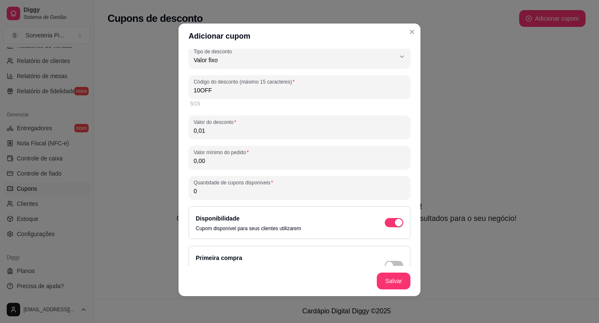
click at [230, 133] on input "0,01" at bounding box center [300, 130] width 212 height 8
type input "10,00"
click at [224, 165] on input "0,00" at bounding box center [300, 161] width 212 height 8
type input "50,00"
click at [218, 192] on input "0" at bounding box center [300, 191] width 212 height 8
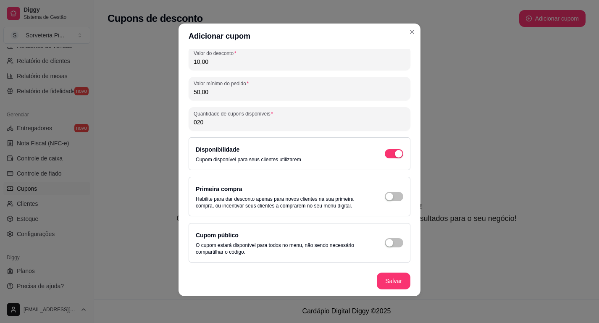
scroll to position [76, 0]
type input "020"
click at [390, 243] on div "button" at bounding box center [390, 243] width 8 height 8
click at [392, 154] on span "button" at bounding box center [394, 153] width 18 height 9
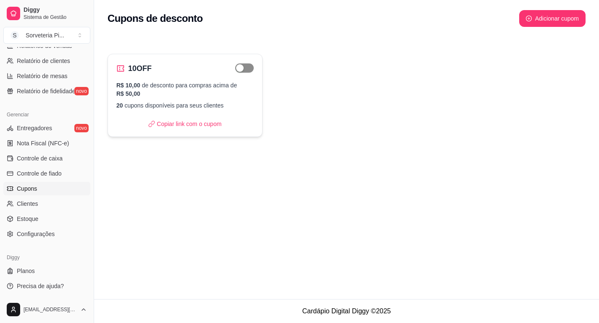
click at [247, 66] on span "button" at bounding box center [244, 67] width 18 height 9
click at [210, 92] on p "R$ 10,00 de desconto para compras acima de R$ 50,00" at bounding box center [184, 89] width 137 height 17
select select "FIXED_VALUE"
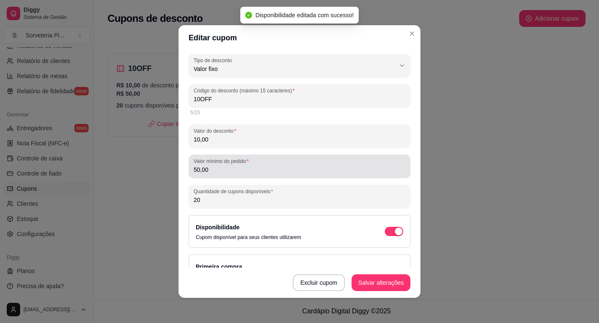
click at [199, 171] on input "50,00" at bounding box center [300, 169] width 212 height 8
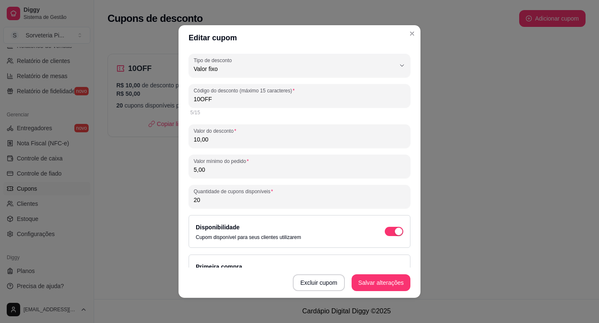
type input "50,00"
click at [313, 287] on button "Excluir cupom" at bounding box center [319, 282] width 52 height 17
click at [328, 260] on button "Sim" at bounding box center [333, 262] width 33 height 16
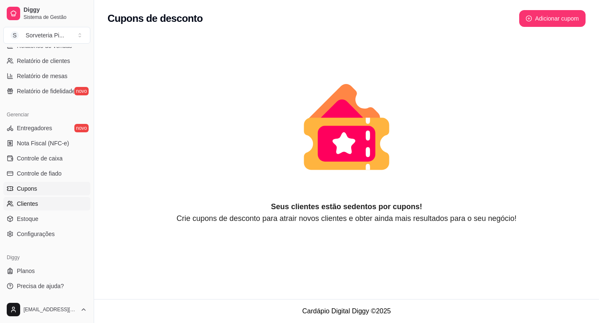
click at [29, 206] on span "Clientes" at bounding box center [27, 204] width 21 height 8
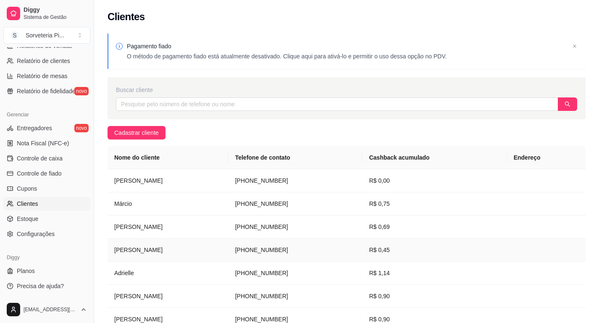
drag, startPoint x: 248, startPoint y: 257, endPoint x: 221, endPoint y: 237, distance: 34.0
click at [221, 237] on tbody "[PERSON_NAME] [PHONE_NUMBER] R$ 0,00 Márcio [PHONE_NUMBER] R$ 0,75 [PERSON_NAME…" at bounding box center [347, 284] width 478 height 231
click at [228, 150] on th "Nome do cliente" at bounding box center [168, 157] width 121 height 23
click at [27, 221] on span "Estoque" at bounding box center [27, 219] width 21 height 8
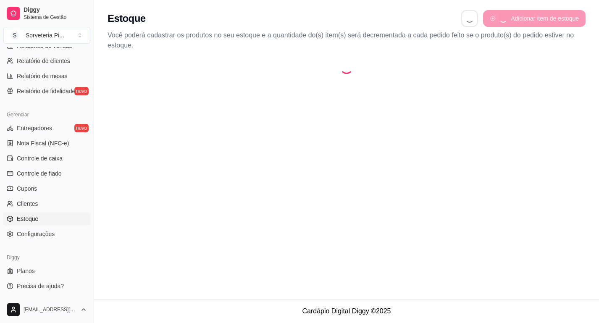
select select "QUANTITY_ORDER"
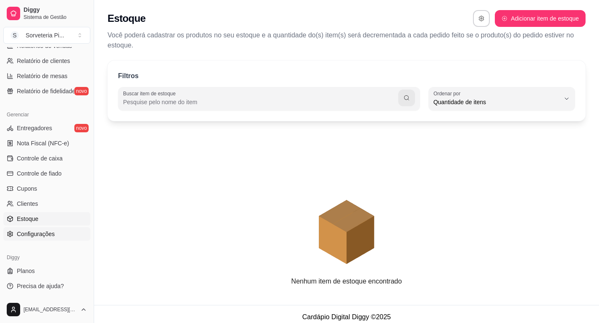
click at [18, 235] on span "Configurações" at bounding box center [36, 234] width 38 height 8
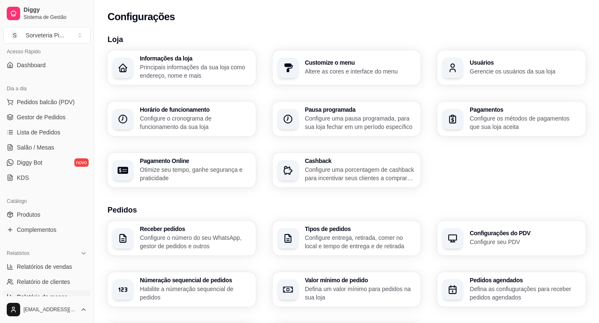
scroll to position [59, 0]
click at [30, 163] on span "Diggy Bot" at bounding box center [30, 164] width 26 height 8
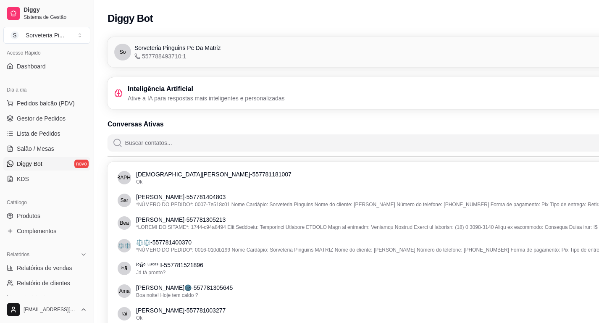
click at [147, 87] on h3 "Inteligência Artificial" at bounding box center [206, 89] width 157 height 10
click at [150, 96] on p "Ative a IA para respostas mais inteligentes e personalizadas" at bounding box center [206, 98] width 157 height 8
click at [234, 94] on p "Ative a IA para respostas mais inteligentes e personalizadas" at bounding box center [206, 98] width 157 height 8
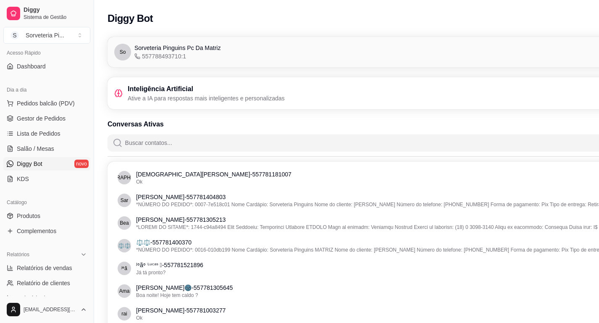
click at [273, 103] on div "Inteligência Artificial Ative a IA para respostas mais inteligentes e personali…" at bounding box center [394, 93] width 572 height 32
click at [299, 101] on div "Inteligência Artificial Ative a IA para respostas mais inteligentes e personali…" at bounding box center [393, 93] width 559 height 18
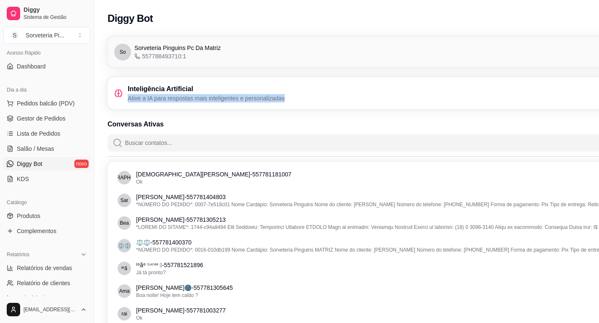
click at [299, 101] on div "Inteligência Artificial Ative a IA para respostas mais inteligentes e personali…" at bounding box center [393, 93] width 559 height 18
click at [428, 97] on div "Inteligência Artificial Ative a IA para respostas mais inteligentes e personali…" at bounding box center [393, 93] width 559 height 18
